Goal: Task Accomplishment & Management: Manage account settings

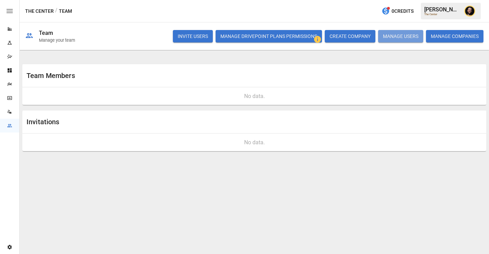
click at [401, 36] on button "MANAGE USERS" at bounding box center [400, 36] width 45 height 12
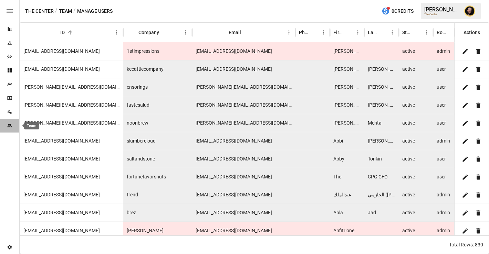
click at [10, 128] on icon "Team" at bounding box center [10, 126] width 6 height 6
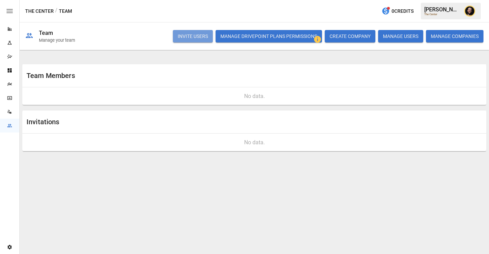
click at [187, 38] on button "INVITE USERS" at bounding box center [193, 36] width 40 height 12
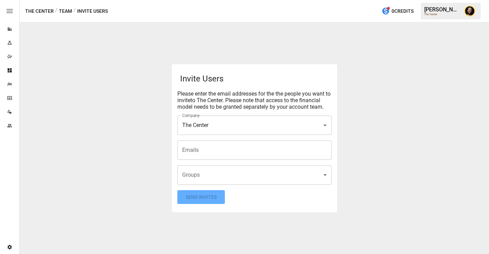
click at [191, 149] on input "Emails" at bounding box center [255, 149] width 148 height 13
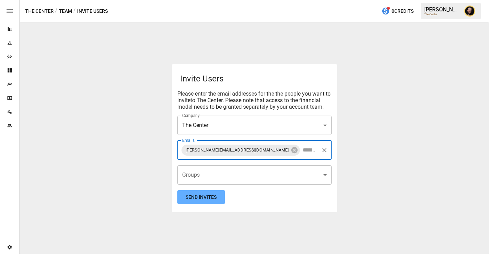
click at [218, 0] on body "Reports Experiments Dazzler Studio Dashboards Plans SmartModel ™ Data Sources T…" at bounding box center [244, 0] width 489 height 0
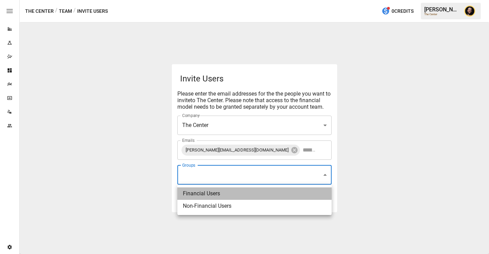
click at [204, 193] on li "Financial Users" at bounding box center [254, 193] width 154 height 12
type input "**********"
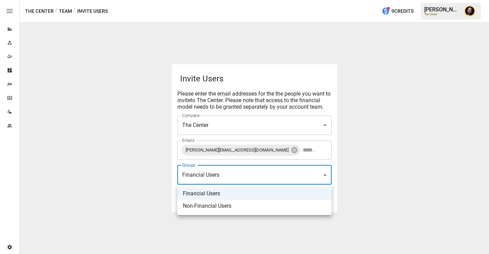
click at [155, 172] on div at bounding box center [244, 127] width 489 height 254
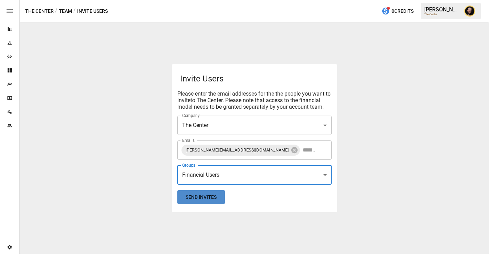
click at [188, 195] on button "Send Invites" at bounding box center [201, 197] width 48 height 14
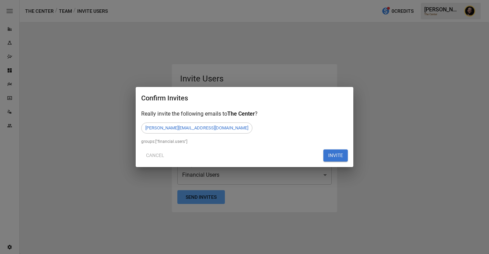
click at [334, 150] on button "INVITE" at bounding box center [336, 155] width 24 height 12
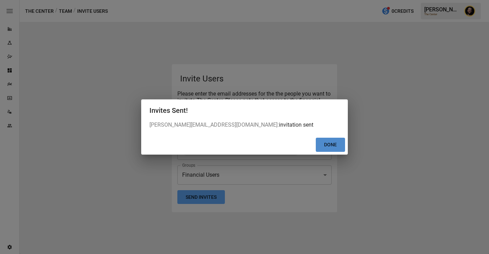
click at [334, 140] on button "Done" at bounding box center [330, 145] width 29 height 14
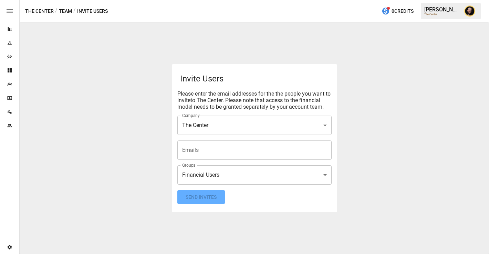
click at [223, 150] on input "Emails" at bounding box center [255, 149] width 148 height 13
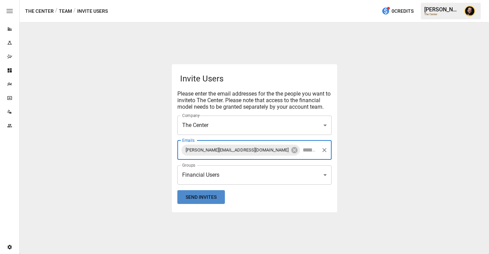
click at [206, 199] on button "Send Invites" at bounding box center [201, 197] width 48 height 14
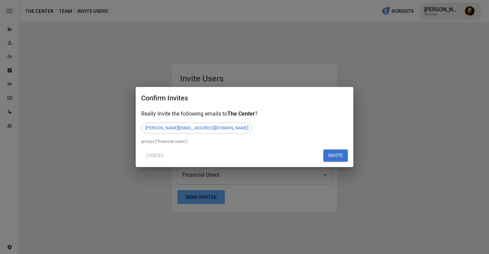
click at [342, 161] on div "Confirm Invites Really invite the following emails to The Center ? [PERSON_NAME…" at bounding box center [245, 127] width 218 height 80
click at [340, 157] on button "INVITE" at bounding box center [336, 155] width 24 height 12
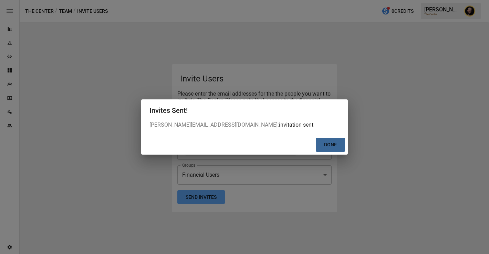
click at [327, 149] on button "Done" at bounding box center [330, 145] width 29 height 14
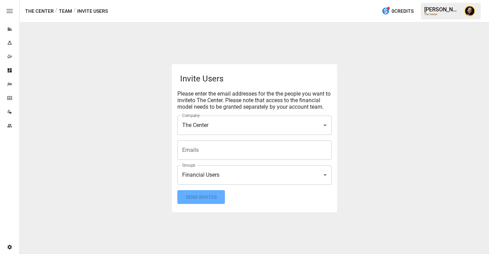
click at [8, 126] on icon "Team" at bounding box center [9, 125] width 4 height 3
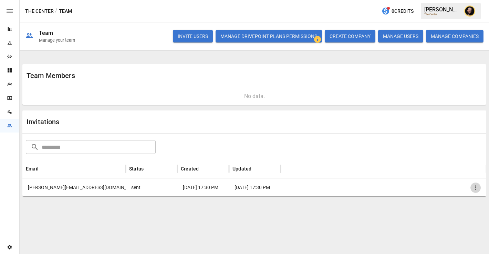
click at [479, 187] on icon "button" at bounding box center [475, 187] width 7 height 7
click at [460, 203] on li "Copy Invitation Link" at bounding box center [451, 203] width 59 height 12
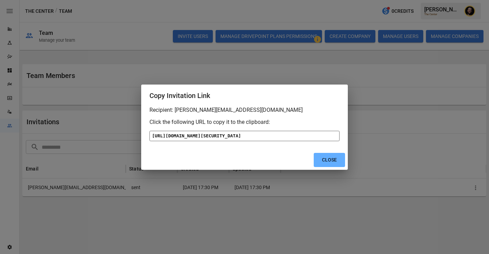
click at [240, 131] on div "[URL][DOMAIN_NAME][SECURITY_DATA]" at bounding box center [245, 136] width 190 height 10
click at [328, 167] on button "Close" at bounding box center [329, 160] width 31 height 14
